Goal: Task Accomplishment & Management: Manage account settings

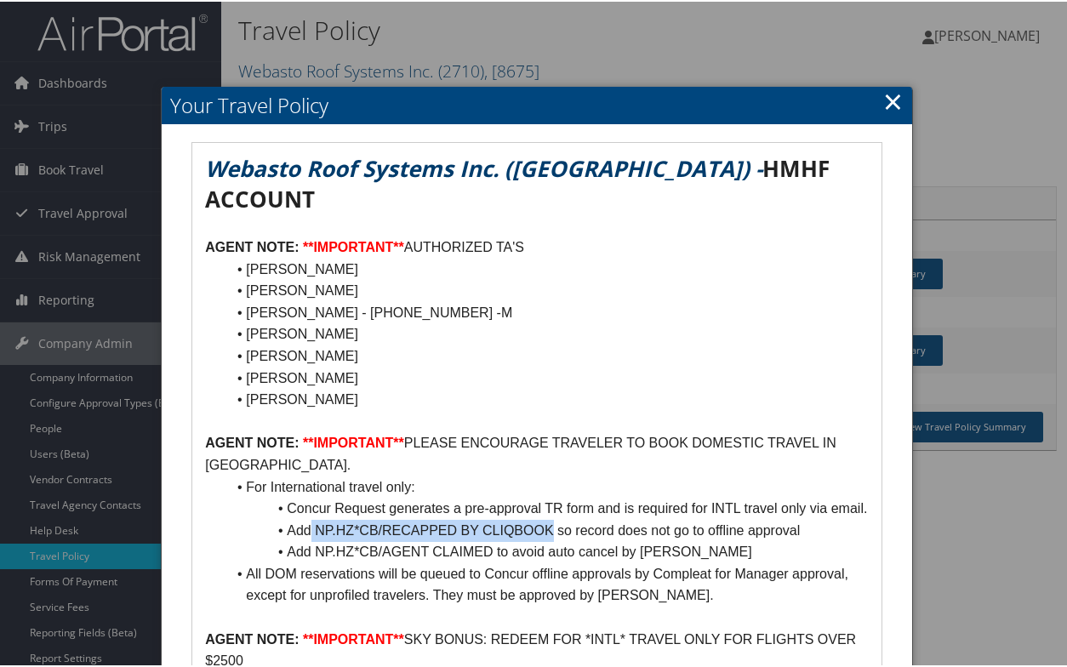
drag, startPoint x: 312, startPoint y: 523, endPoint x: 552, endPoint y: 514, distance: 240.2
click at [552, 518] on li "Add NP.HZ*CB/RECAPPED BY CLIQBOOK so record does not go to offline approval" at bounding box center [547, 529] width 643 height 22
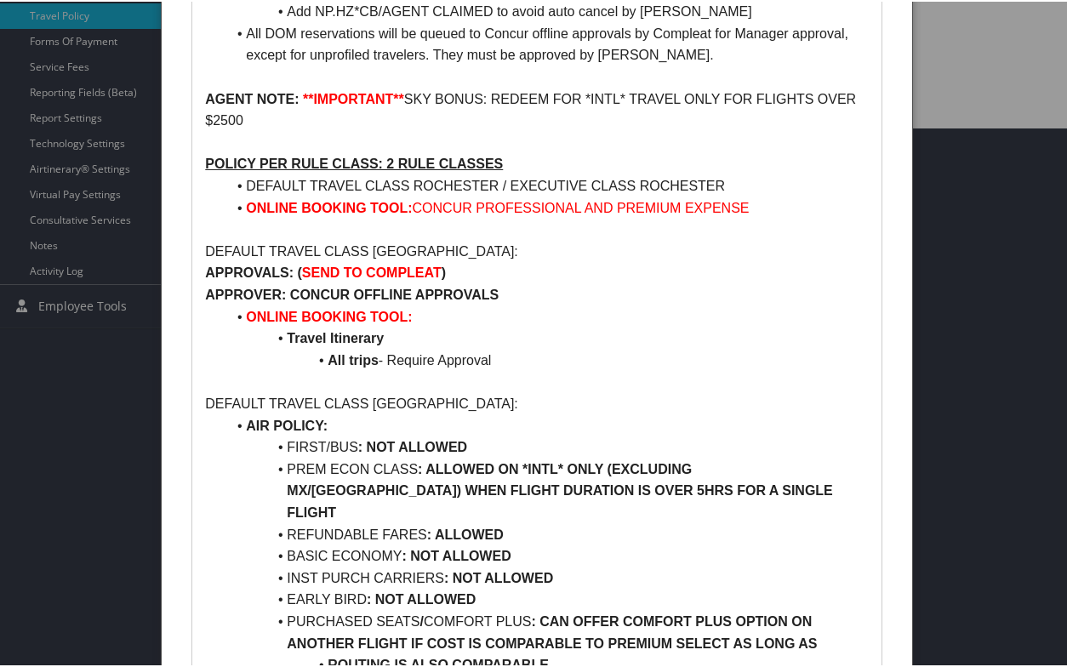
scroll to position [511, 0]
